Goal: Task Accomplishment & Management: Use online tool/utility

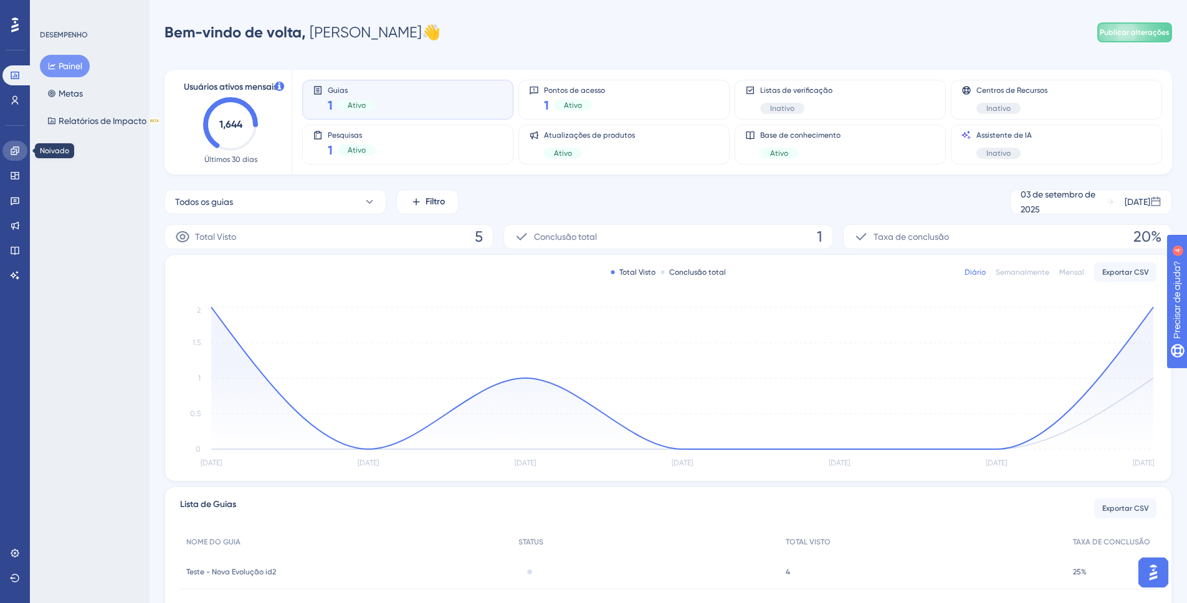
click at [17, 148] on icon at bounding box center [15, 151] width 10 height 10
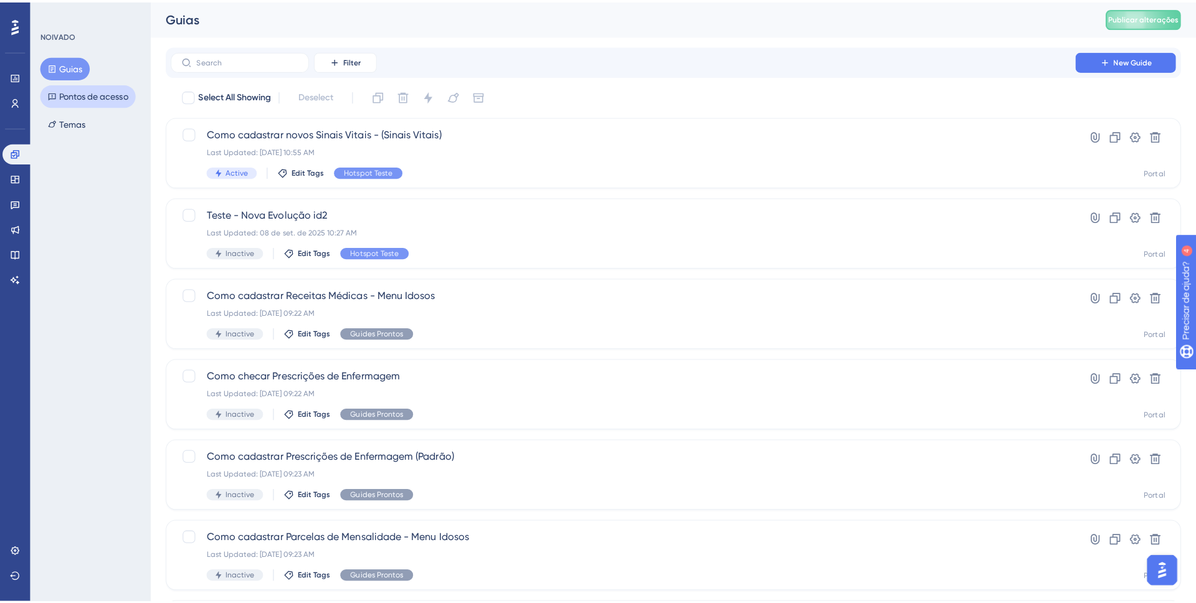
click at [76, 95] on div "LEAVE A REVIEW COPY SHARE LINK" at bounding box center [587, 323] width 1196 height 603
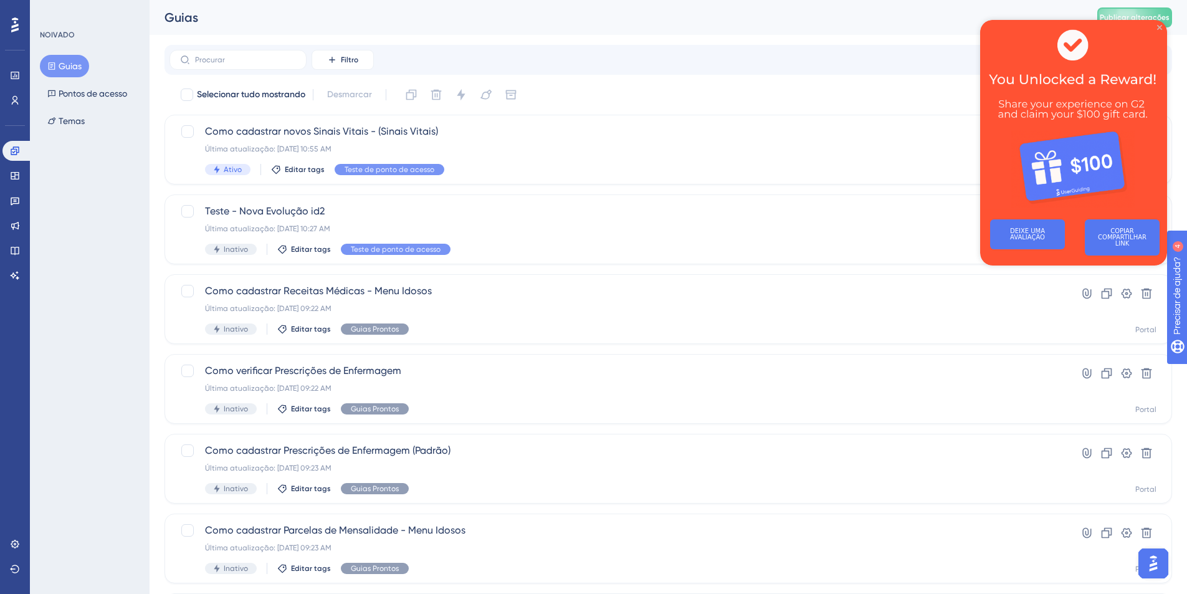
click at [1157, 27] on icon "Fechar visualização" at bounding box center [1159, 27] width 5 height 5
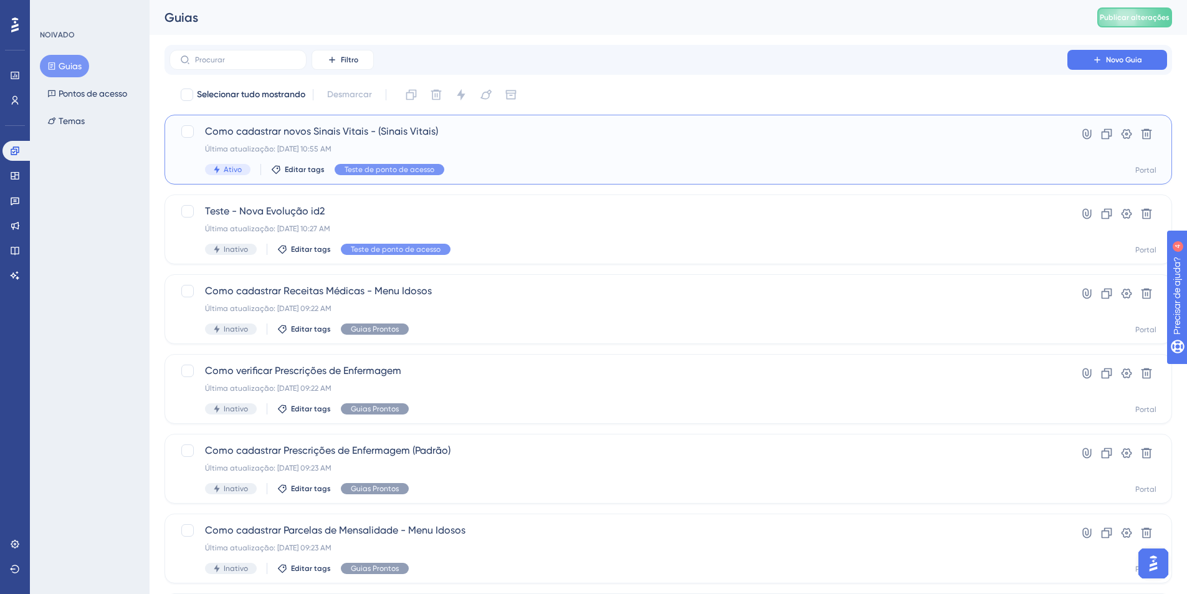
click at [531, 131] on span "Como cadastrar novos Sinais Vitais - (Sinais Vitais)" at bounding box center [618, 131] width 827 height 15
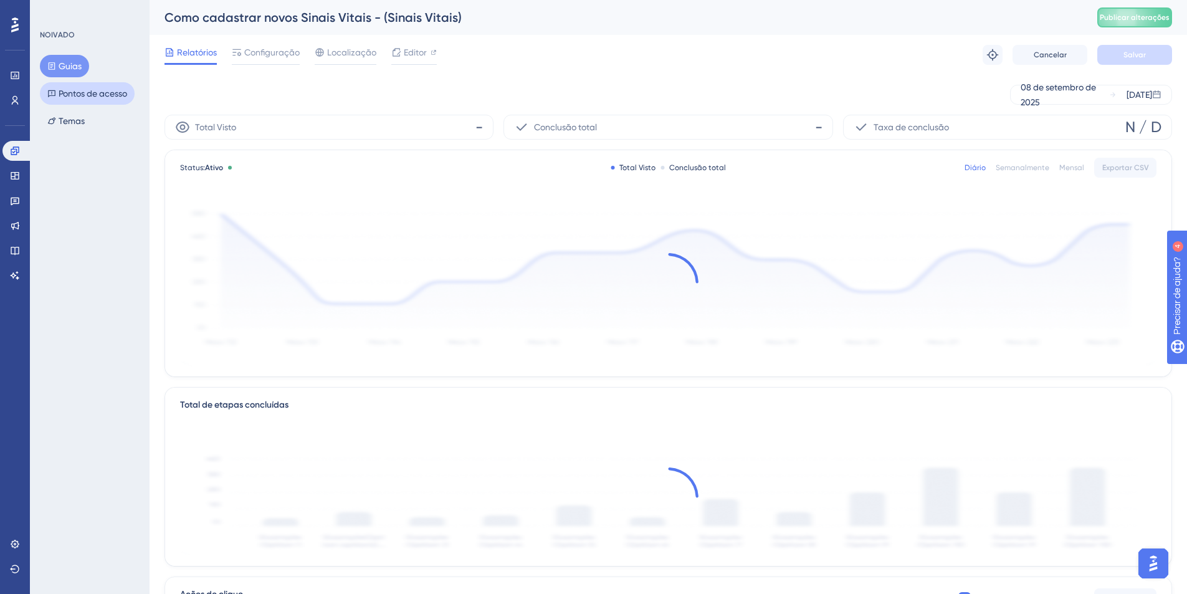
click at [63, 95] on font "Pontos de acesso" at bounding box center [93, 93] width 69 height 10
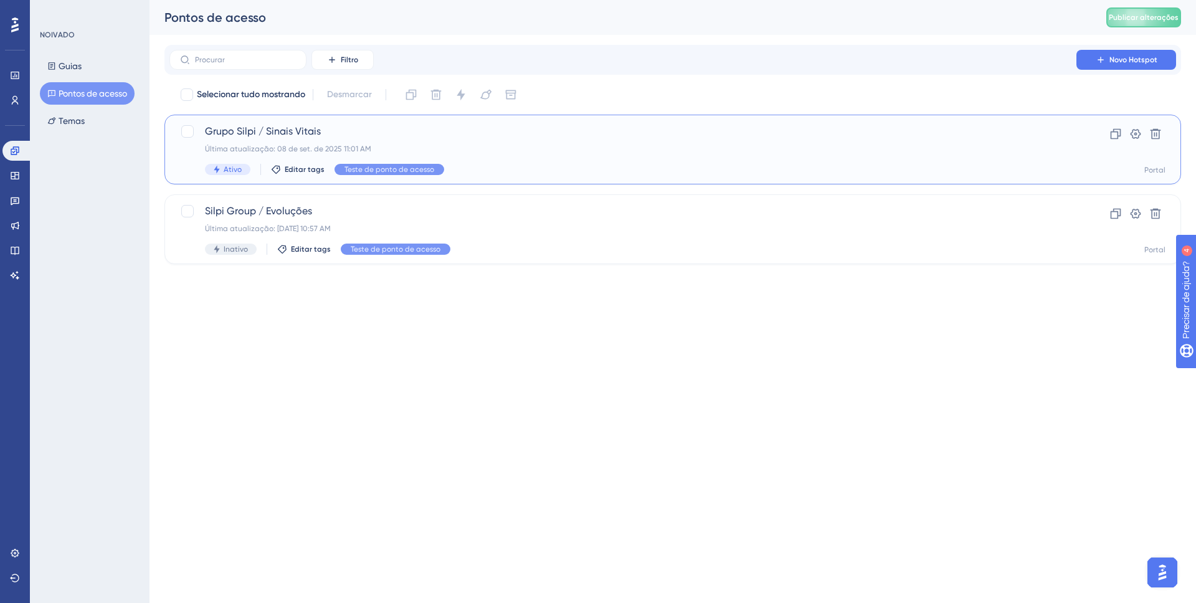
click at [458, 141] on div "Grupo Silpi / Sinais Vitais Última atualização: [DATE] 11:01 AM Ativo Editar ta…" at bounding box center [623, 149] width 836 height 51
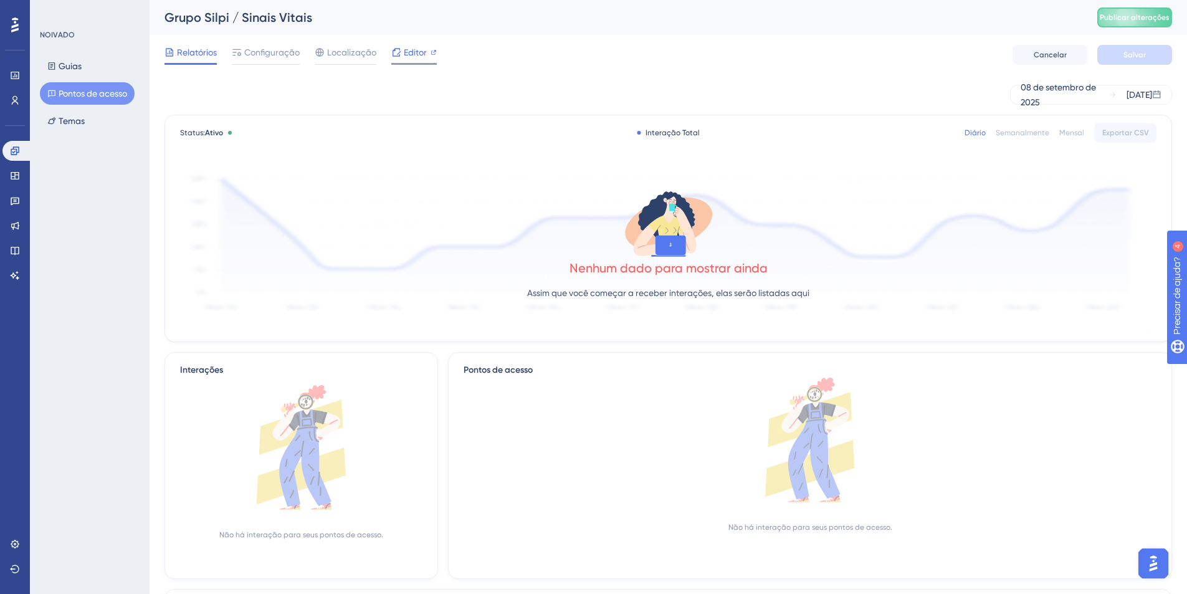
click at [419, 50] on font "Editor" at bounding box center [415, 52] width 23 height 10
click at [68, 98] on font "Pontos de acesso" at bounding box center [93, 93] width 69 height 10
